Goal: Task Accomplishment & Management: Complete application form

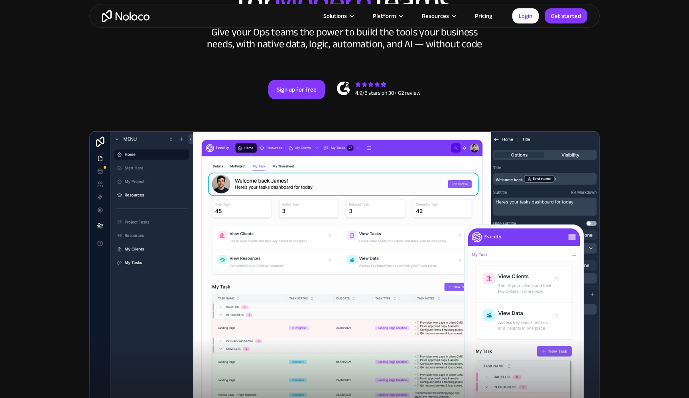
scroll to position [184, 0]
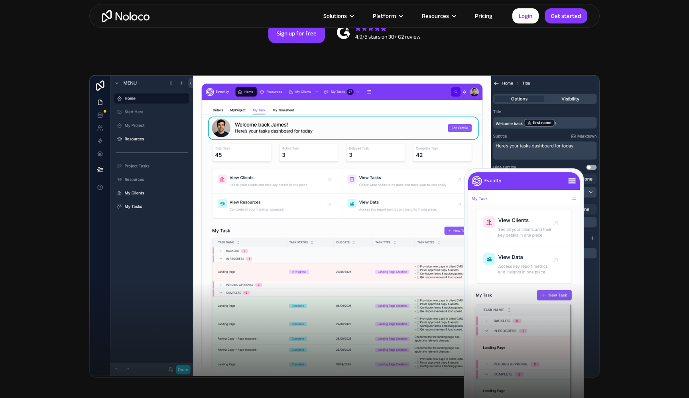
click at [477, 18] on link "Pricing" at bounding box center [483, 16] width 37 height 10
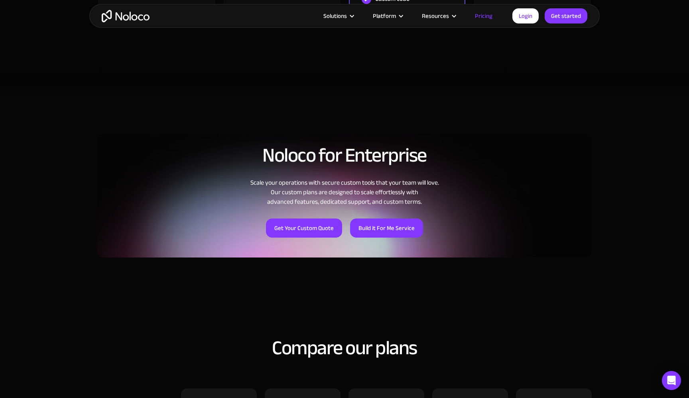
scroll to position [463, 0]
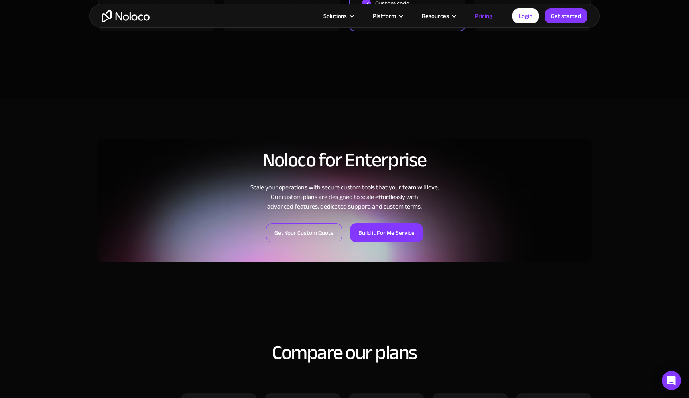
click at [317, 237] on link "Get Your Custom Quote" at bounding box center [304, 233] width 76 height 19
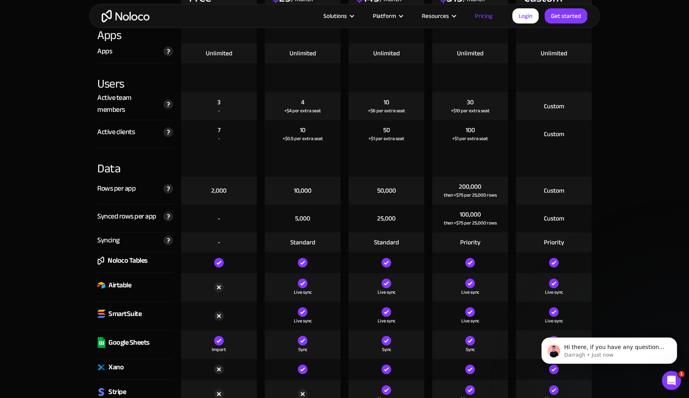
scroll to position [888, 0]
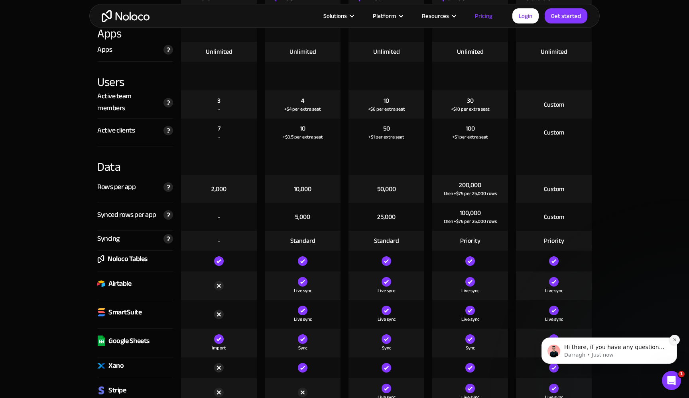
click at [675, 339] on icon "Dismiss notification" at bounding box center [674, 340] width 4 height 4
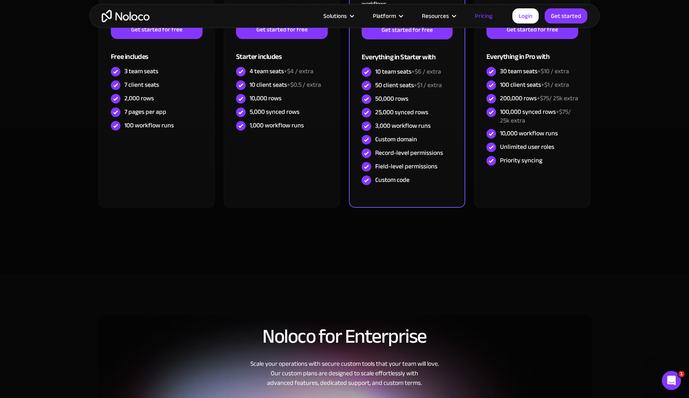
scroll to position [0, 0]
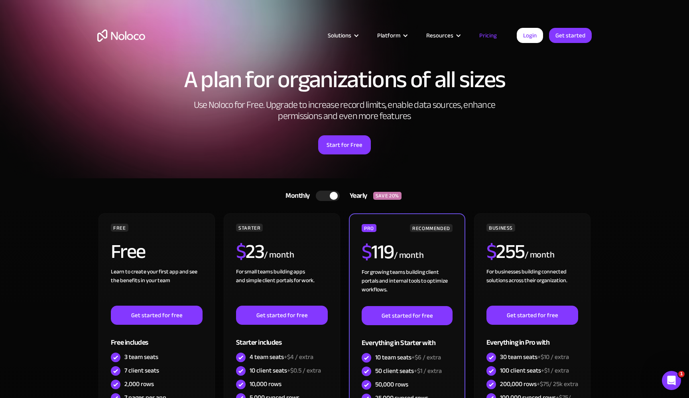
click at [391, 100] on h2 "Use Noloco for Free. Upgrade to increase record limits, enable data sources, en…" at bounding box center [344, 111] width 319 height 22
click at [357, 72] on div "Solutions Use Cases Business Types Project Management Keep track of customers, …" at bounding box center [344, 37] width 689 height 75
click at [357, 73] on div "Solutions Use Cases Business Types Project Management Keep track of customers, …" at bounding box center [344, 37] width 689 height 75
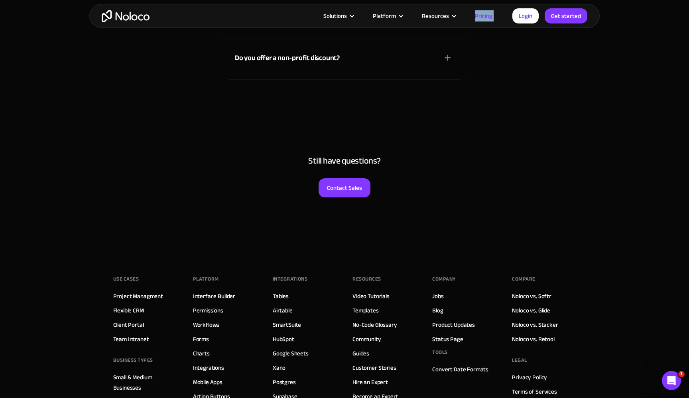
scroll to position [3718, 0]
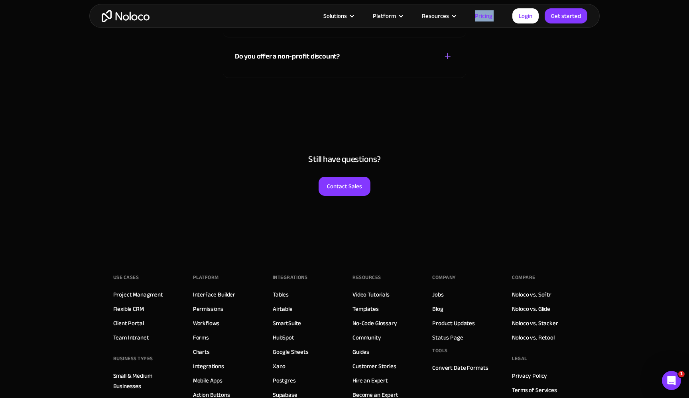
click at [441, 298] on link "Jobs" at bounding box center [437, 295] width 11 height 10
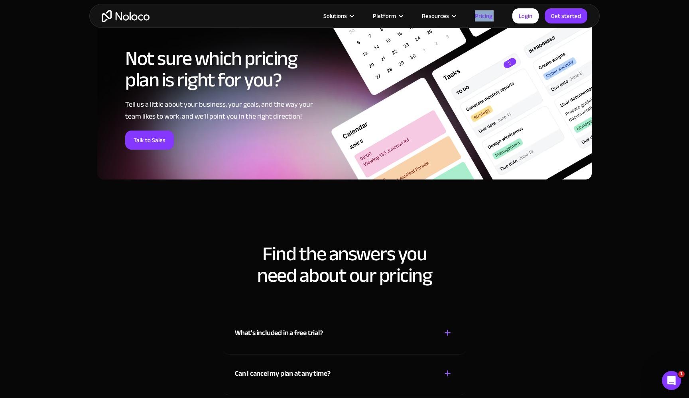
scroll to position [3068, 0]
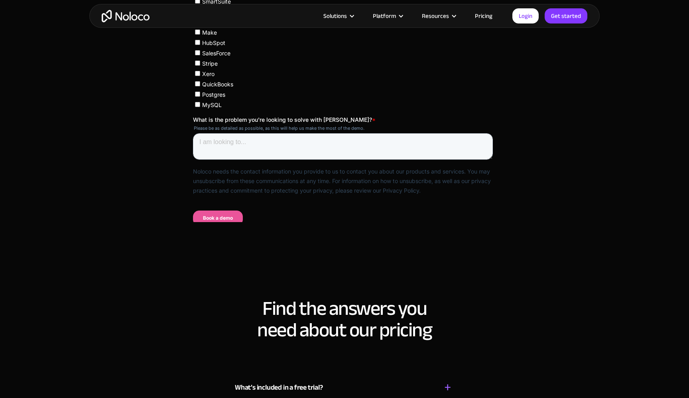
scroll to position [562, 0]
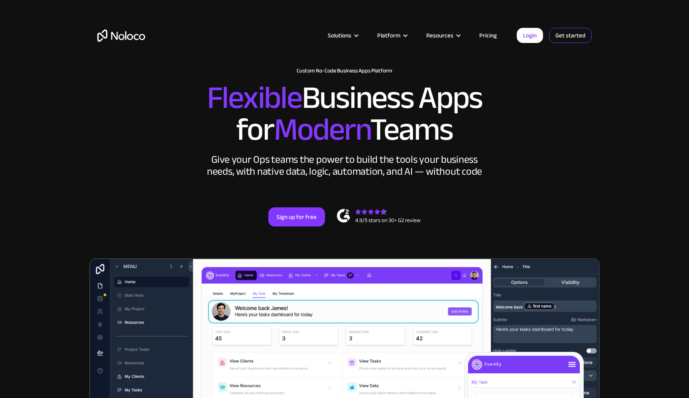
click at [571, 37] on link "Get started" at bounding box center [570, 35] width 43 height 15
